Goal: Information Seeking & Learning: Learn about a topic

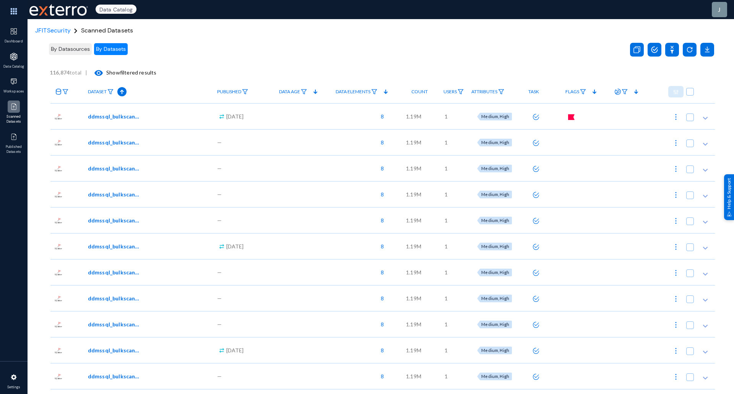
click at [16, 105] on img at bounding box center [14, 107] width 8 height 8
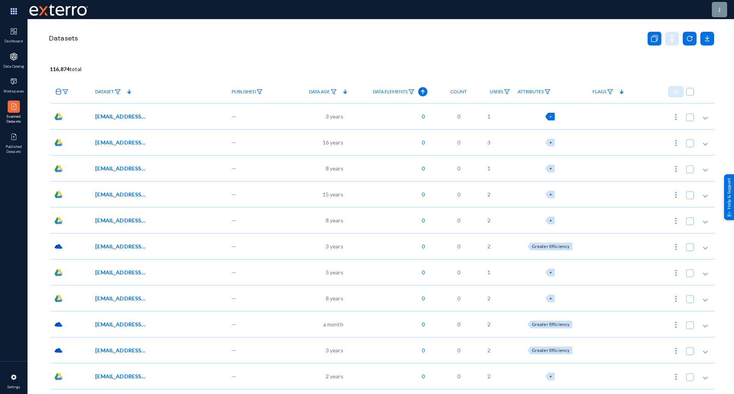
click at [552, 117] on span "+" at bounding box center [551, 116] width 3 height 5
checkbox input "true"
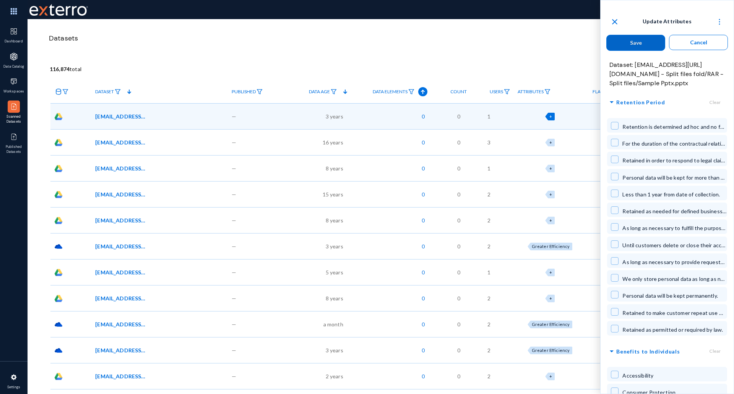
click at [686, 41] on button "Cancel" at bounding box center [698, 42] width 59 height 15
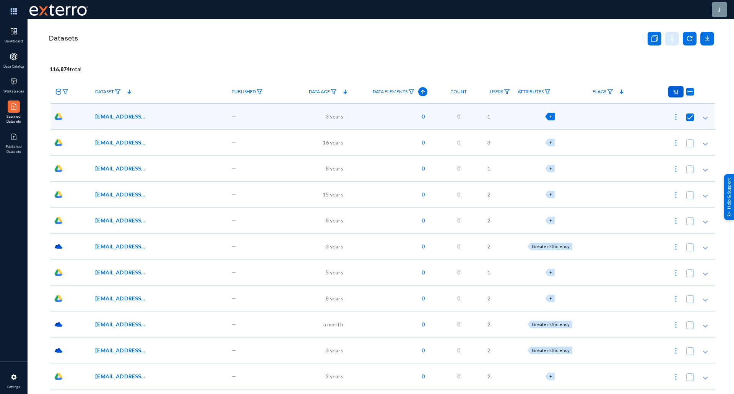
click at [22, 38] on link "Dashboard" at bounding box center [14, 35] width 28 height 25
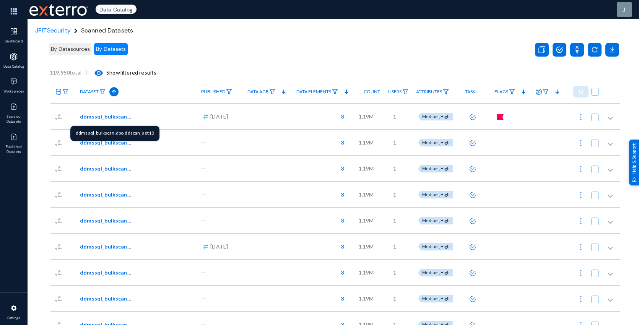
click at [121, 117] on span "ddmssql_bulkscan.dbo.ddscan_set18" at bounding box center [106, 116] width 52 height 8
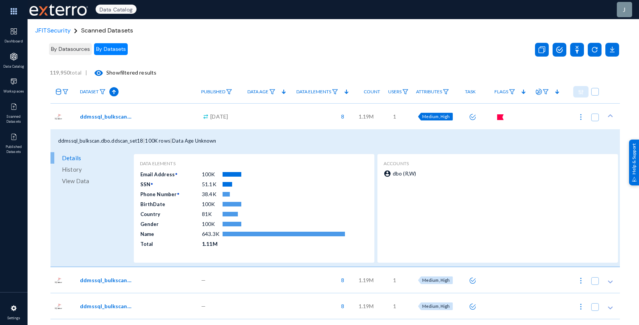
click at [440, 115] on span "Medium, High" at bounding box center [436, 116] width 28 height 5
checkbox input "true"
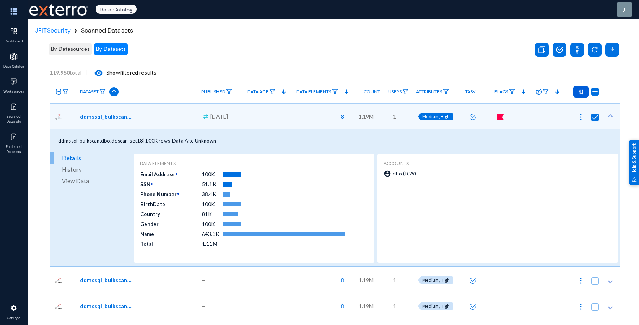
checkbox input "false"
click at [440, 115] on span "Medium, High" at bounding box center [436, 116] width 28 height 5
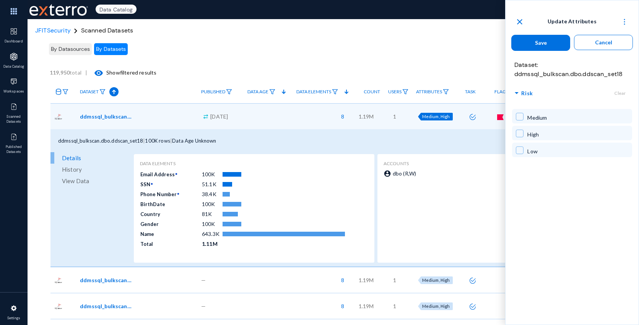
checkbox input "true"
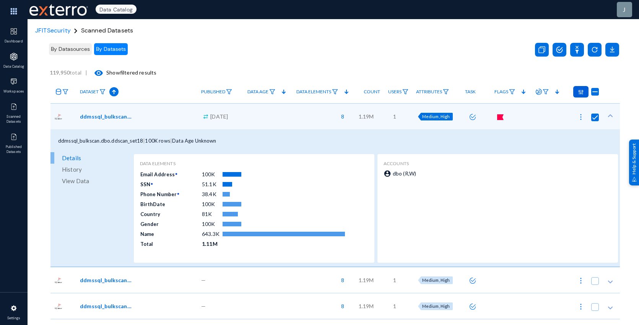
checkbox input "false"
drag, startPoint x: 428, startPoint y: 52, endPoint x: 434, endPoint y: 55, distance: 7.2
click at [428, 52] on div "By Datasources By Datasets" at bounding box center [286, 49] width 477 height 22
click at [500, 120] on 146 at bounding box center [500, 116] width 6 height 5
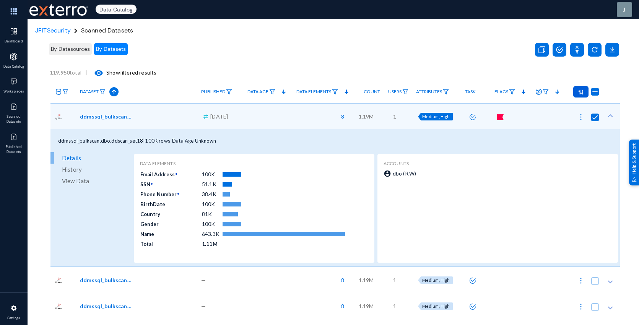
click at [390, 68] on div "119,950 total | visibility Show filtered results" at bounding box center [335, 72] width 570 height 15
click at [64, 30] on span "JFITSecurity" at bounding box center [53, 30] width 36 height 8
